Goal: Information Seeking & Learning: Learn about a topic

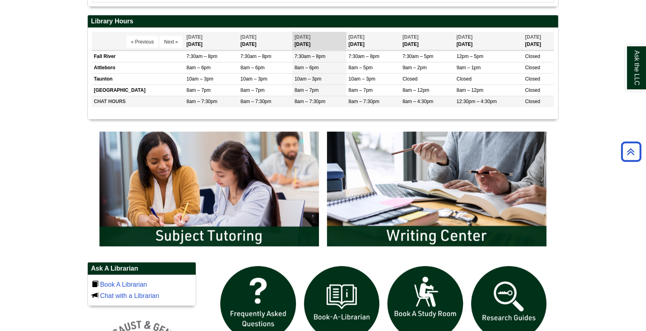
scroll to position [490, 0]
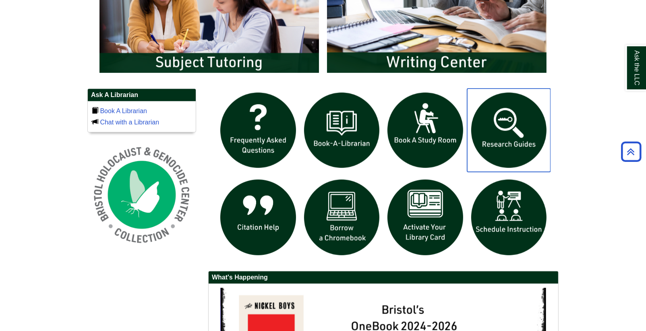
click at [524, 126] on img "slideshow" at bounding box center [509, 131] width 84 height 84
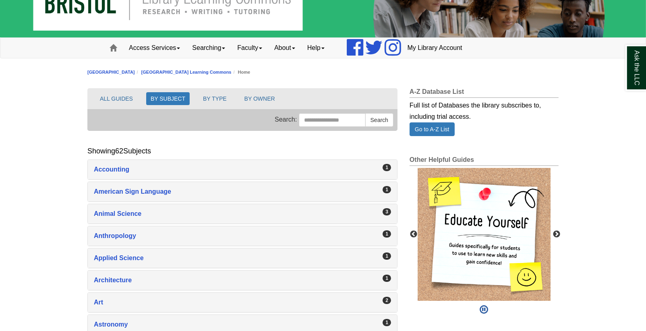
scroll to position [62, 0]
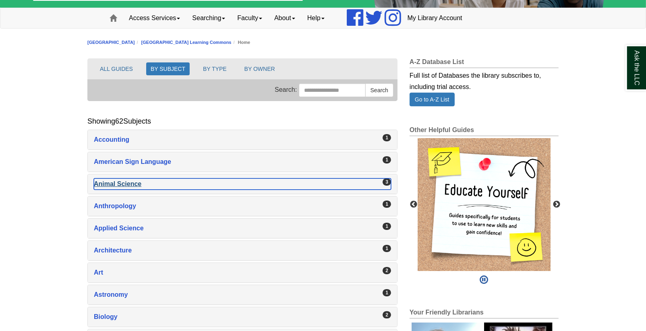
click at [128, 184] on div "Animal Science , 3 guides" at bounding box center [242, 183] width 297 height 11
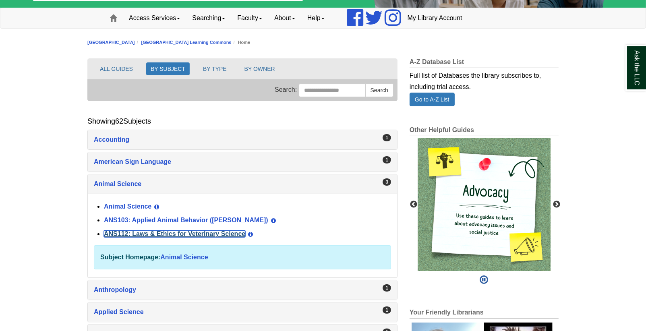
click at [133, 230] on link "ANS112: Laws & Ethics for Veterinary Science" at bounding box center [174, 233] width 141 height 7
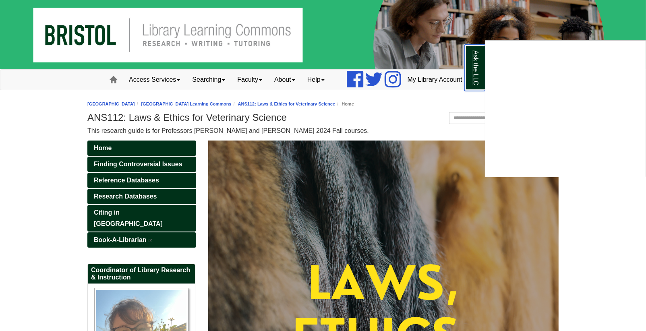
click at [477, 58] on link "Ask the LLC" at bounding box center [474, 68] width 21 height 46
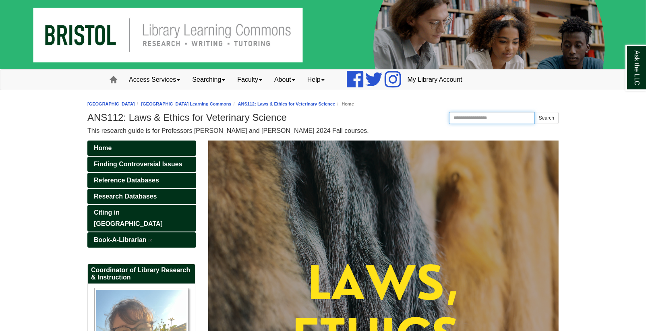
click at [484, 117] on input "Search this Guide" at bounding box center [492, 118] width 86 height 12
type input "*******"
click at [534, 112] on button "Search" at bounding box center [546, 118] width 24 height 12
click at [118, 169] on link "Finding Controversial Issues" at bounding box center [141, 164] width 109 height 15
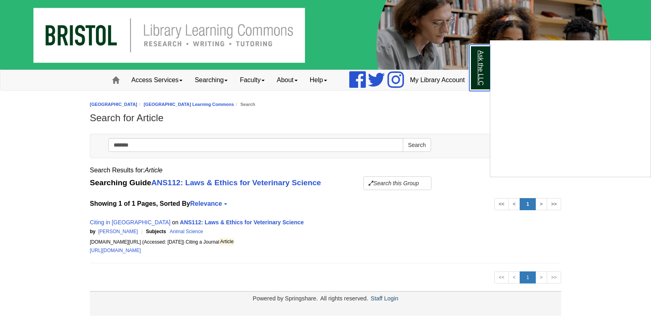
click at [485, 76] on link "Ask the LLC" at bounding box center [479, 68] width 21 height 46
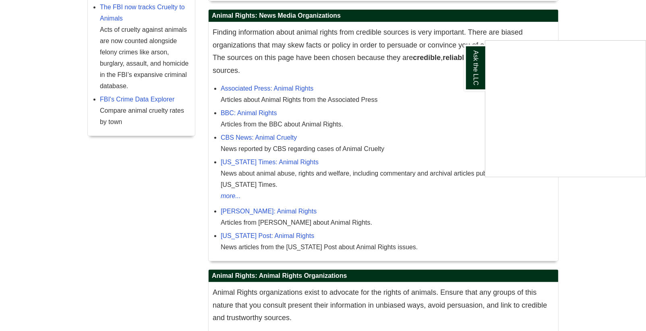
scroll to position [278, 0]
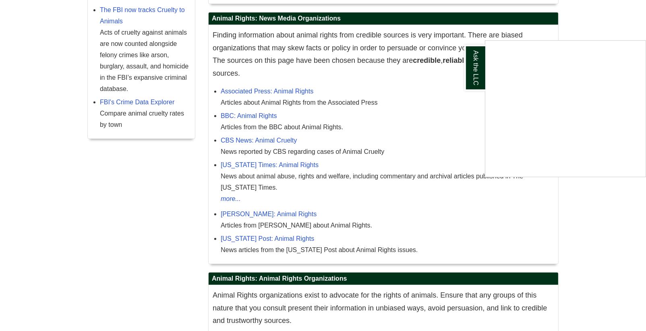
click at [472, 92] on div "Ask the LLC" at bounding box center [323, 165] width 646 height 331
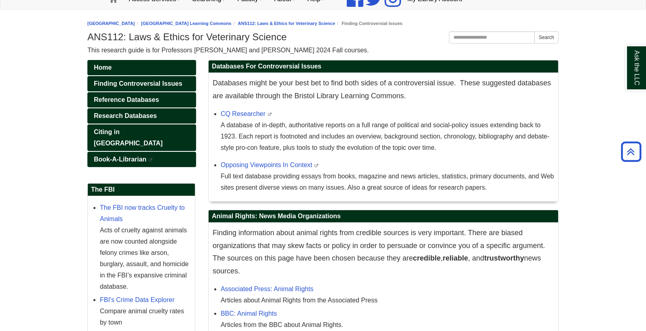
scroll to position [65, 0]
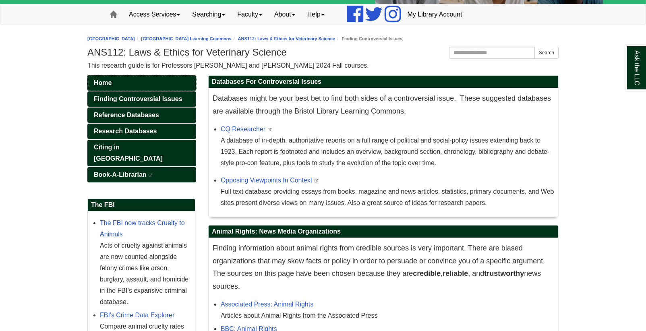
click at [107, 79] on span "Home" at bounding box center [103, 82] width 18 height 7
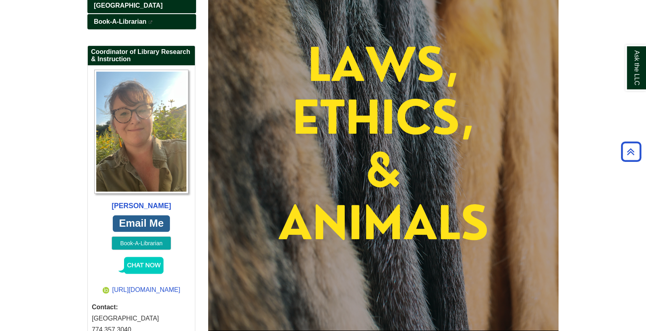
scroll to position [3, 0]
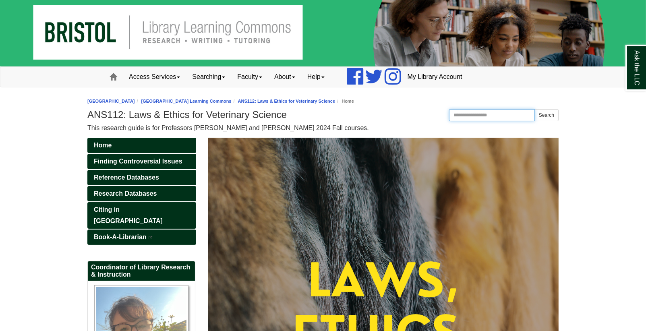
click at [498, 116] on input "Search this Guide" at bounding box center [492, 115] width 86 height 12
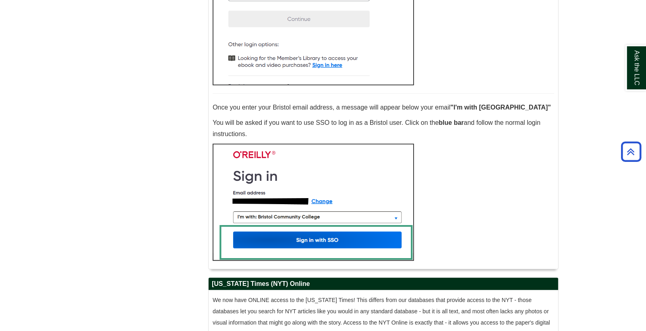
scroll to position [554, 0]
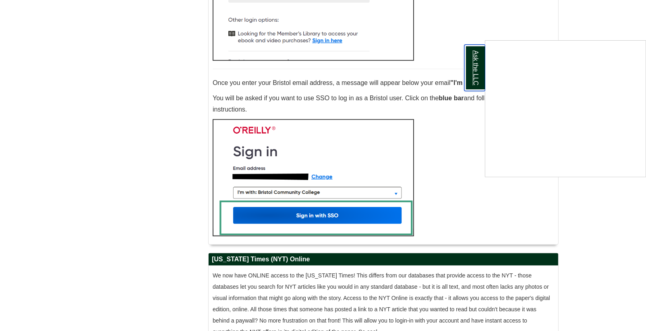
click at [477, 69] on link "Ask the LLC" at bounding box center [474, 68] width 21 height 46
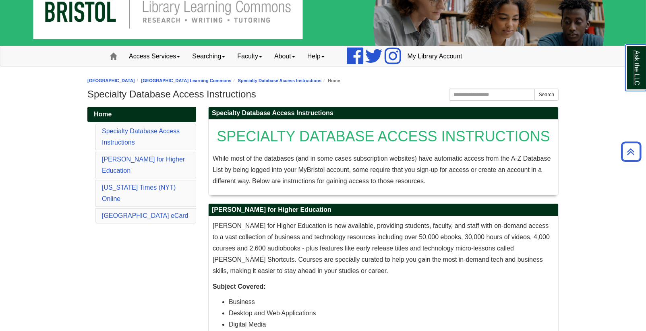
scroll to position [0, 0]
